Goal: Task Accomplishment & Management: Manage account settings

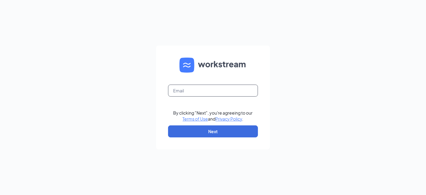
click at [192, 92] on input "text" at bounding box center [213, 90] width 90 height 12
type input "brockwell@scrivanos.com"
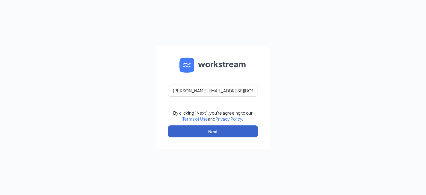
click at [213, 131] on button "Next" at bounding box center [213, 131] width 90 height 12
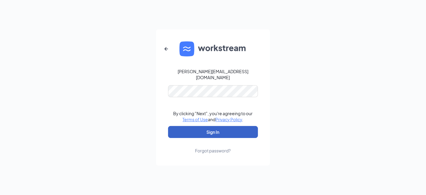
click at [202, 129] on button "Sign In" at bounding box center [213, 132] width 90 height 12
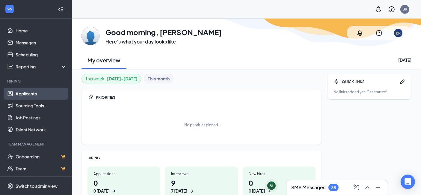
click at [25, 93] on link "Applicants" at bounding box center [41, 93] width 51 height 12
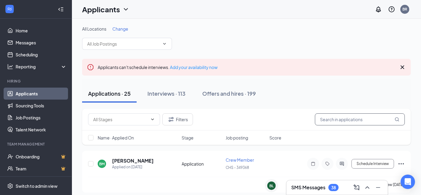
click at [344, 118] on input "text" at bounding box center [360, 119] width 90 height 12
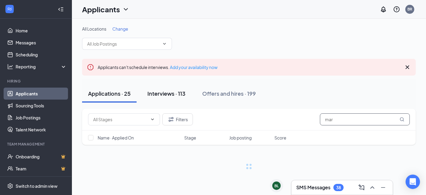
type input "mar"
click at [167, 92] on div "Interviews · 113" at bounding box center [166, 93] width 38 height 7
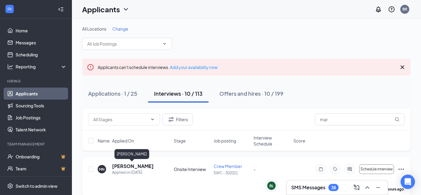
click at [141, 163] on h5 "[PERSON_NAME]" at bounding box center [133, 166] width 42 height 7
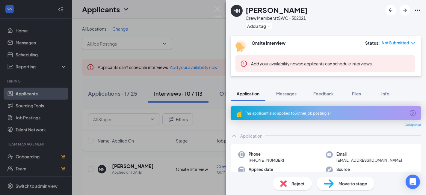
click at [344, 184] on span "Move to stage" at bounding box center [352, 183] width 29 height 7
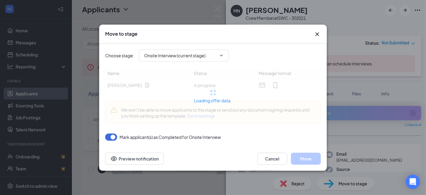
type input "Welcome Letter - Offer Letter - Crew (next stage)"
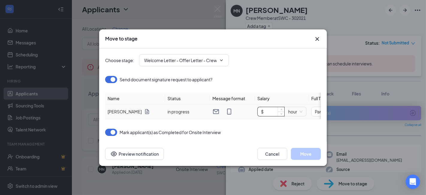
click at [271, 109] on input "$" at bounding box center [271, 111] width 27 height 9
type input "$ 14"
click at [309, 155] on button "Move" at bounding box center [306, 154] width 30 height 12
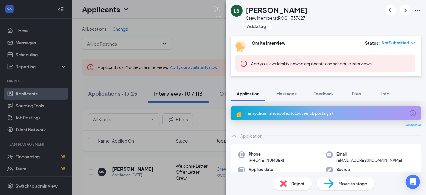
click at [217, 9] on img at bounding box center [217, 12] width 7 height 12
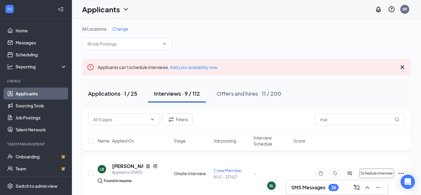
click at [108, 93] on div "Applications · 1 / 25" at bounding box center [112, 93] width 49 height 7
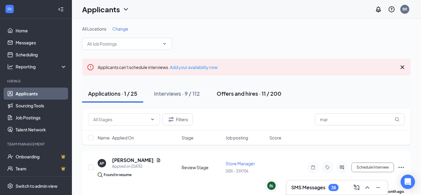
click at [225, 90] on div "Offers and hires · 11 / 200" at bounding box center [249, 93] width 65 height 7
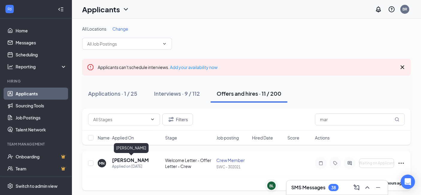
click at [123, 158] on h5 "[PERSON_NAME]" at bounding box center [130, 160] width 37 height 7
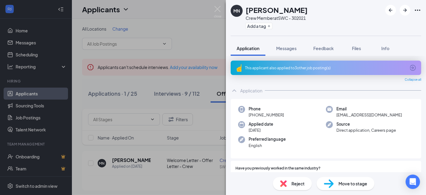
click at [340, 181] on span "Move to stage" at bounding box center [352, 183] width 29 height 7
type input "Hiring Complete (final stage)"
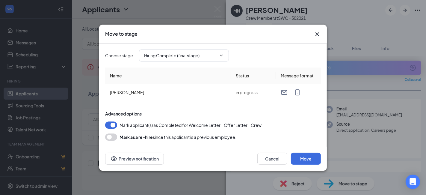
click at [317, 33] on icon "Cross" at bounding box center [317, 34] width 4 height 4
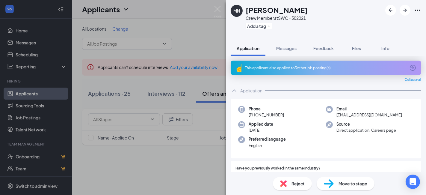
click at [336, 183] on div "Move to stage" at bounding box center [346, 183] width 58 height 13
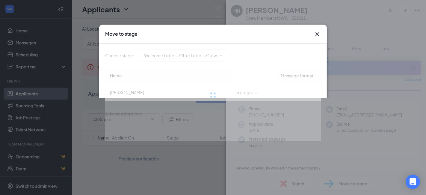
type input "Hiring Complete (final stage)"
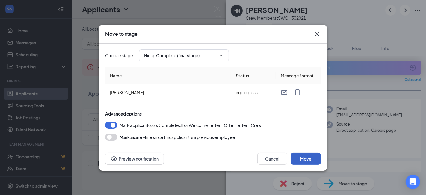
click at [305, 158] on button "Move" at bounding box center [306, 158] width 30 height 12
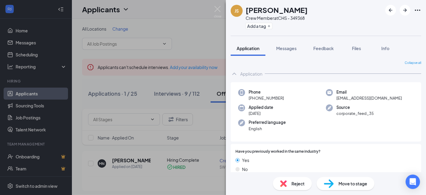
click at [130, 159] on div "JS [PERSON_NAME] Crew Member at CHS - 349368 Add a tag Application Messages Fee…" at bounding box center [213, 97] width 426 height 195
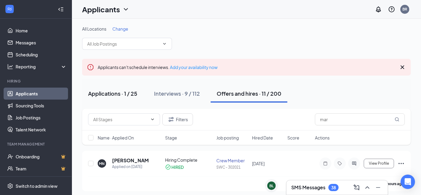
click at [96, 93] on div "Applications · 1 / 25" at bounding box center [112, 93] width 49 height 7
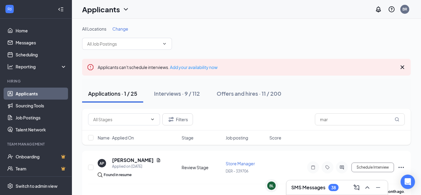
scroll to position [10, 0]
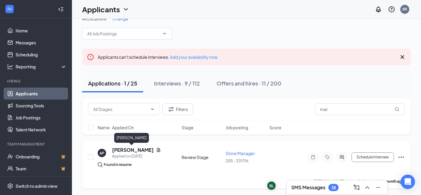
click at [130, 149] on h5 "[PERSON_NAME]" at bounding box center [133, 149] width 42 height 7
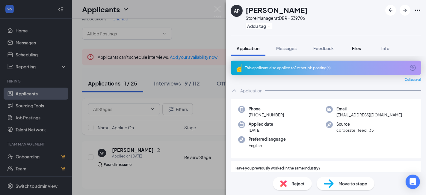
click at [355, 46] on span "Files" at bounding box center [356, 48] width 9 height 5
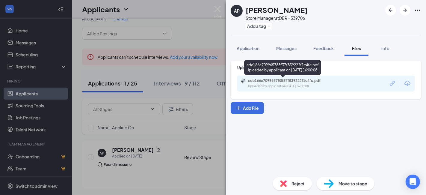
click at [297, 78] on div "ede166e709965783f37f839222f1c4fc.pdf" at bounding box center [290, 80] width 84 height 5
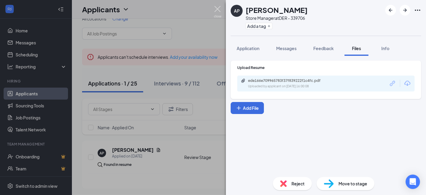
click at [220, 8] on img at bounding box center [217, 12] width 7 height 12
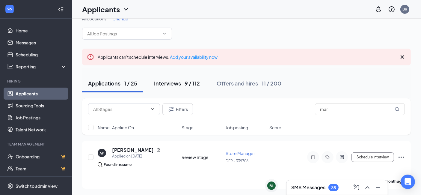
click at [166, 84] on div "Interviews · 9 / 112" at bounding box center [177, 82] width 46 height 7
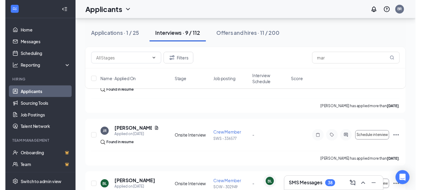
scroll to position [102, 0]
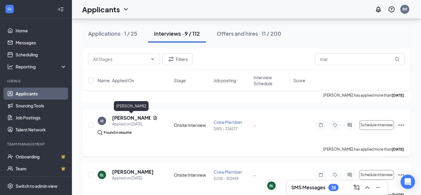
click at [126, 116] on h5 "[PERSON_NAME]" at bounding box center [131, 117] width 38 height 7
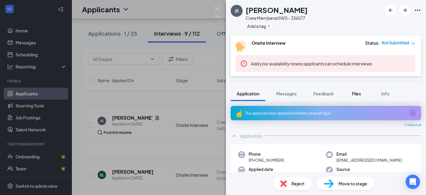
click at [355, 92] on span "Files" at bounding box center [356, 93] width 9 height 5
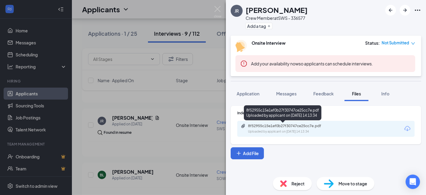
click at [299, 128] on div "8f52955c15e1ef0b27f30747ce25cc7e.pdf" at bounding box center [290, 125] width 84 height 5
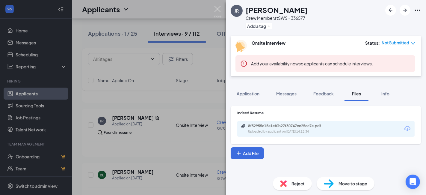
click at [217, 8] on img at bounding box center [217, 12] width 7 height 12
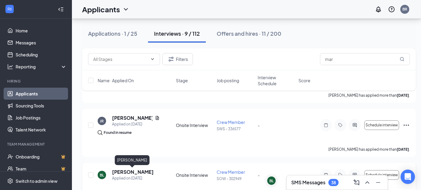
click at [137, 171] on h5 "[PERSON_NAME]" at bounding box center [133, 171] width 42 height 7
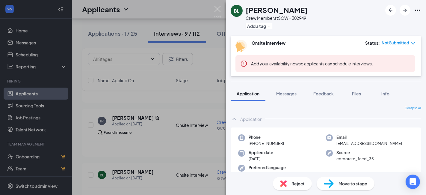
click at [216, 7] on img at bounding box center [217, 12] width 7 height 12
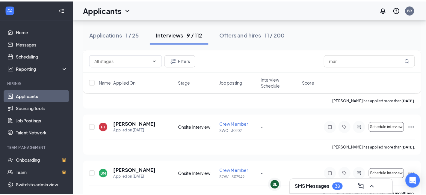
scroll to position [315, 0]
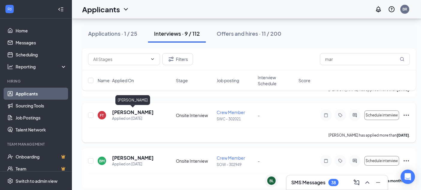
click at [136, 111] on h5 "[PERSON_NAME]" at bounding box center [133, 112] width 42 height 7
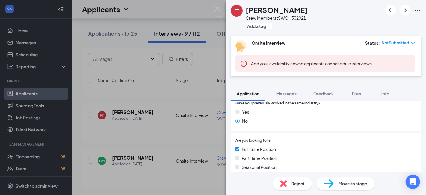
scroll to position [93, 0]
click at [217, 8] on img at bounding box center [217, 12] width 7 height 12
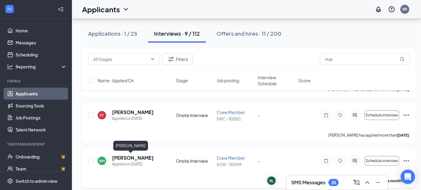
click at [119, 154] on h5 "[PERSON_NAME]" at bounding box center [133, 157] width 42 height 7
